Goal: Task Accomplishment & Management: Manage account settings

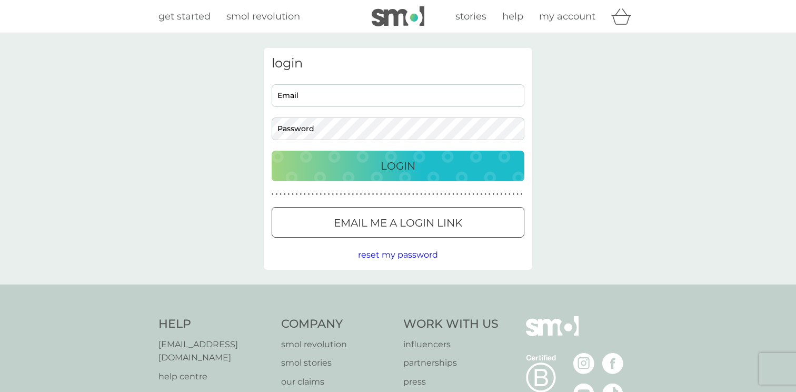
click at [414, 94] on input "Email" at bounding box center [398, 95] width 253 height 23
type input "marisa.chodakowski@gmail.com"
click at [435, 159] on div "Login" at bounding box center [398, 165] width 232 height 17
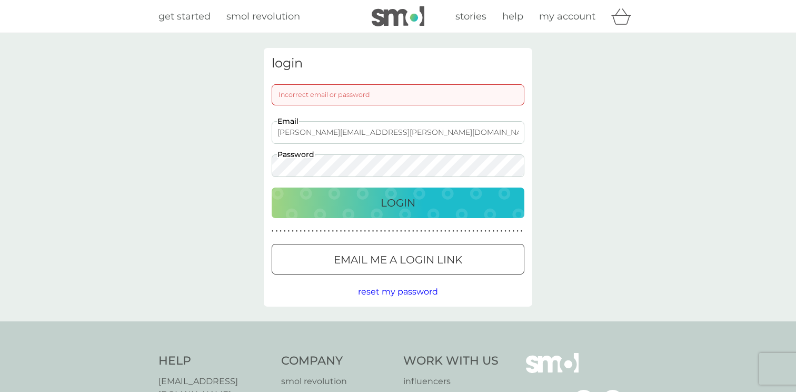
click at [199, 161] on div "login Incorrect email or password marisa.chodakowski@gmail.com Email Password L…" at bounding box center [398, 177] width 796 height 288
click at [357, 213] on button "Login" at bounding box center [398, 202] width 253 height 31
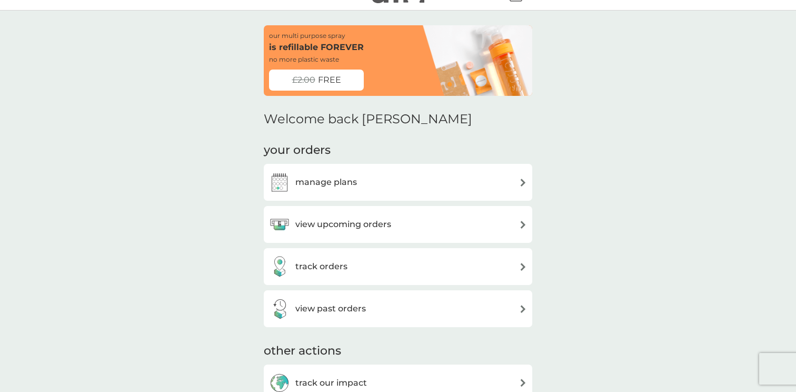
scroll to position [21, 0]
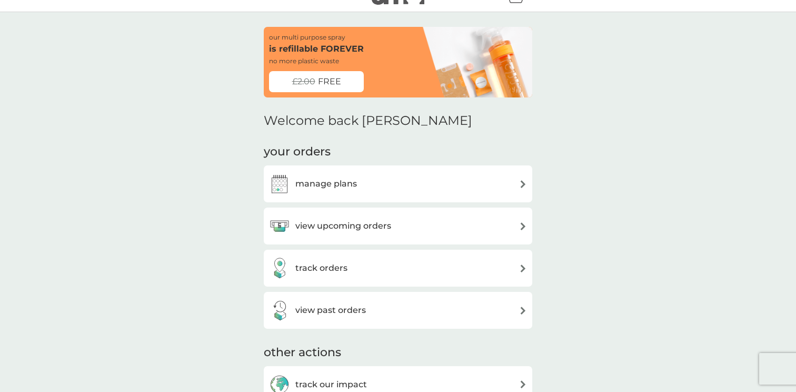
click at [441, 217] on div "view upcoming orders" at bounding box center [398, 225] width 258 height 21
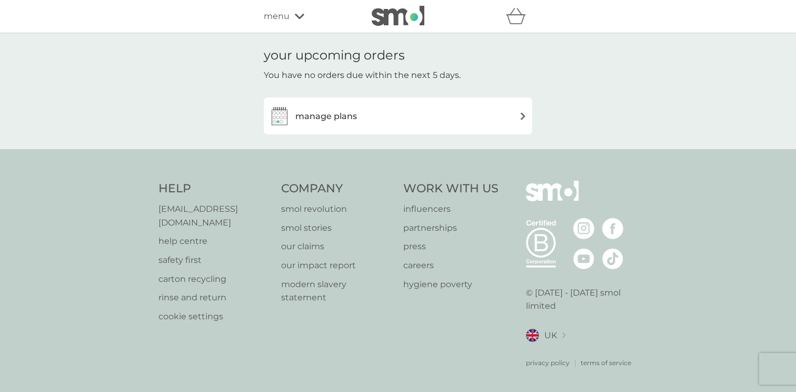
click at [433, 115] on div "manage plans" at bounding box center [398, 115] width 258 height 21
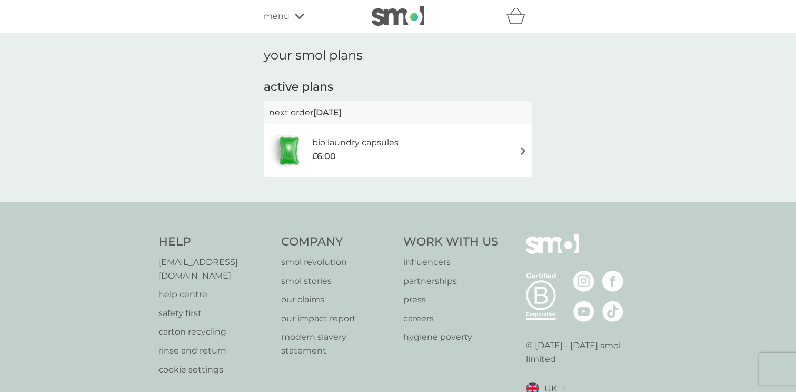
click at [405, 152] on div "bio laundry capsules £6.00" at bounding box center [360, 150] width 97 height 29
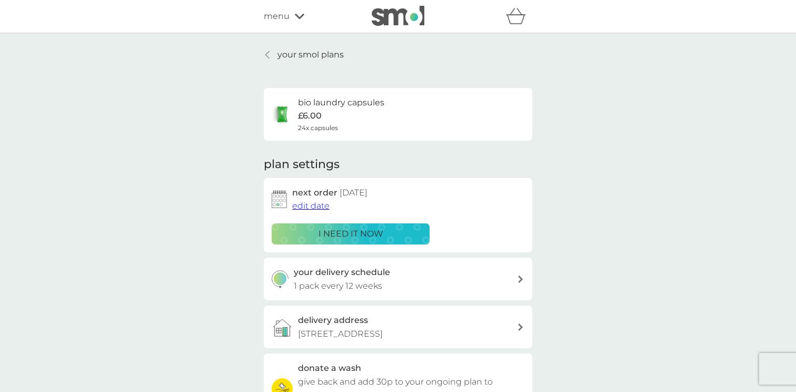
click at [312, 203] on span "edit date" at bounding box center [310, 206] width 37 height 10
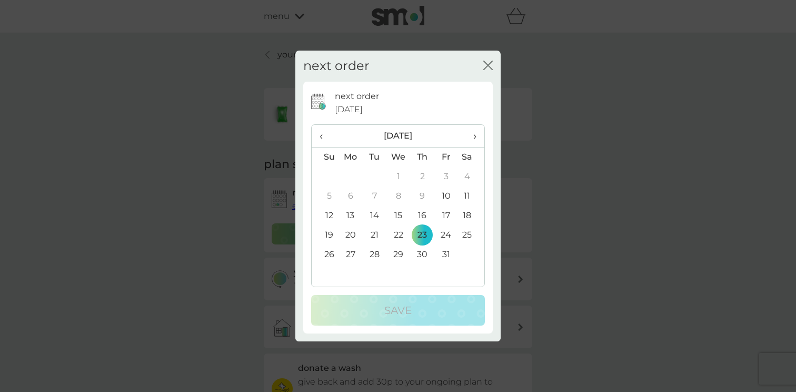
click at [422, 211] on td "16" at bounding box center [423, 215] width 24 height 19
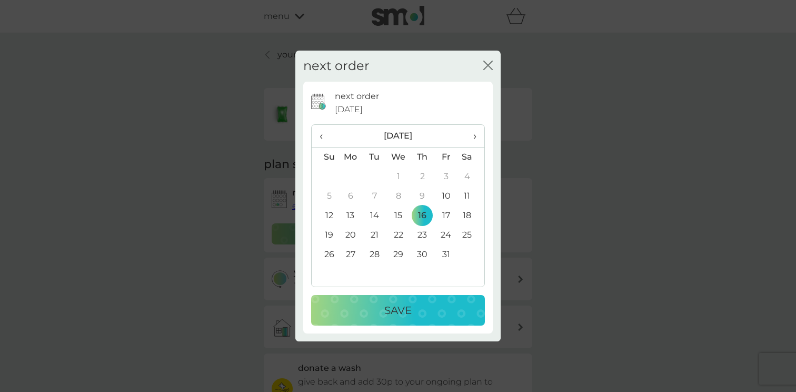
click at [427, 308] on div "Save" at bounding box center [398, 310] width 153 height 17
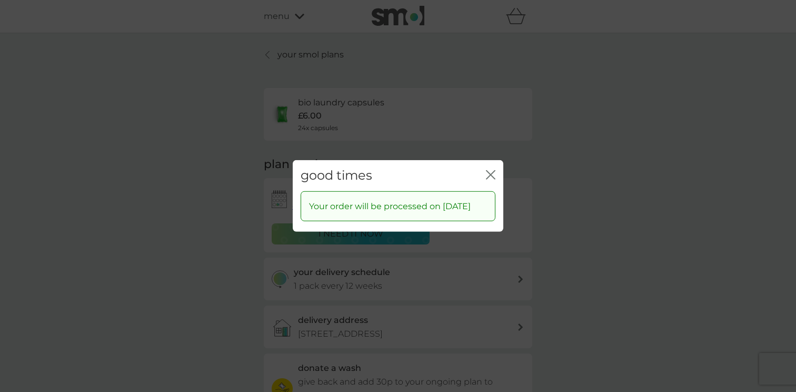
click at [493, 170] on icon "close" at bounding box center [490, 174] width 9 height 9
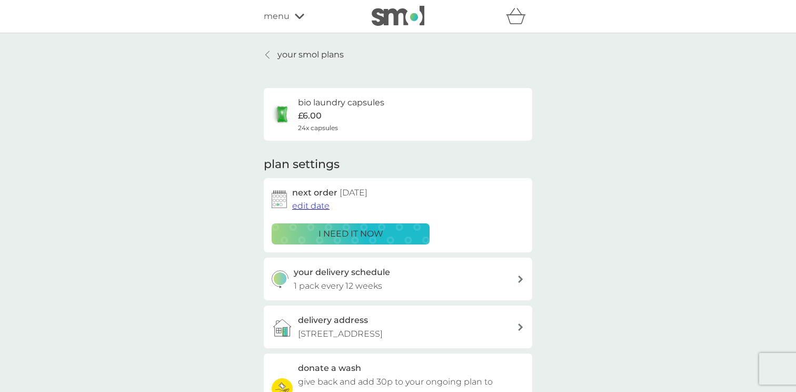
click at [619, 145] on div "your smol plans bio laundry capsules £6.00 24x capsules plan settings next orde…" at bounding box center [398, 284] width 796 height 502
click at [542, 210] on div "your smol plans bio laundry capsules £6.00 24x capsules plan settings next orde…" at bounding box center [398, 284] width 796 height 502
click at [569, 211] on div "your smol plans bio laundry capsules £6.00 24x capsules plan settings next orde…" at bounding box center [398, 284] width 796 height 502
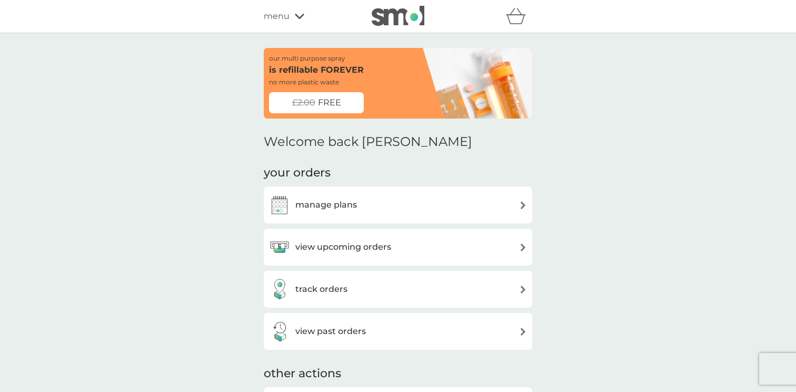
click at [290, 15] on div "menu" at bounding box center [308, 16] width 89 height 14
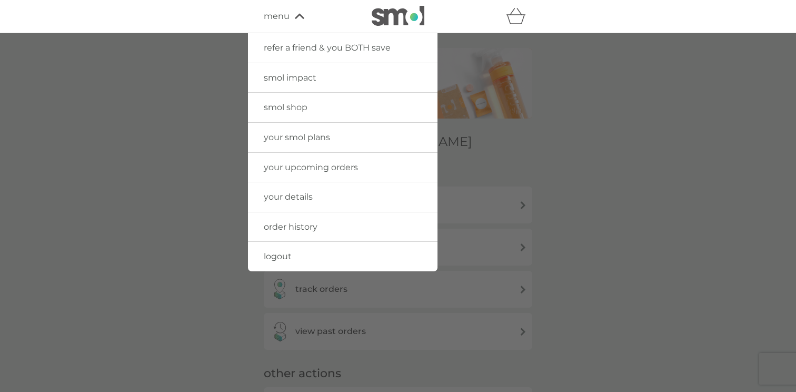
click at [286, 255] on span "logout" at bounding box center [278, 256] width 28 height 10
